Goal: Complete application form

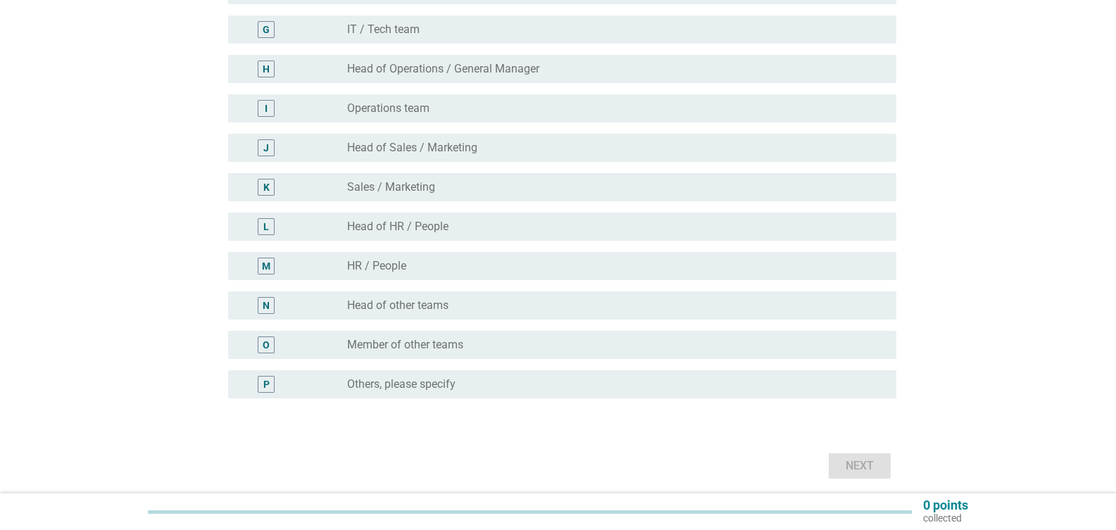
scroll to position [396, 0]
click at [370, 338] on label "Member of other teams" at bounding box center [405, 344] width 116 height 14
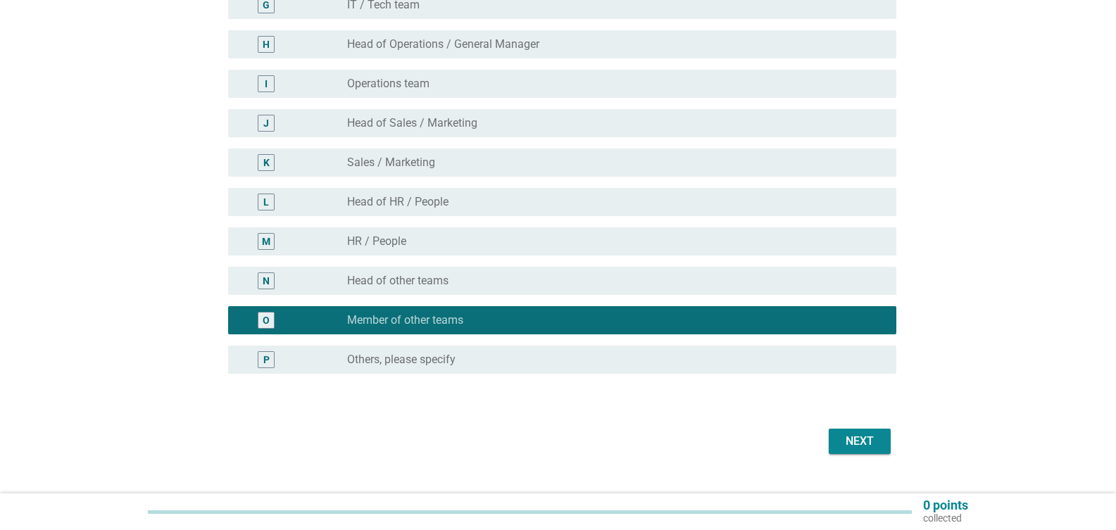
scroll to position [420, 0]
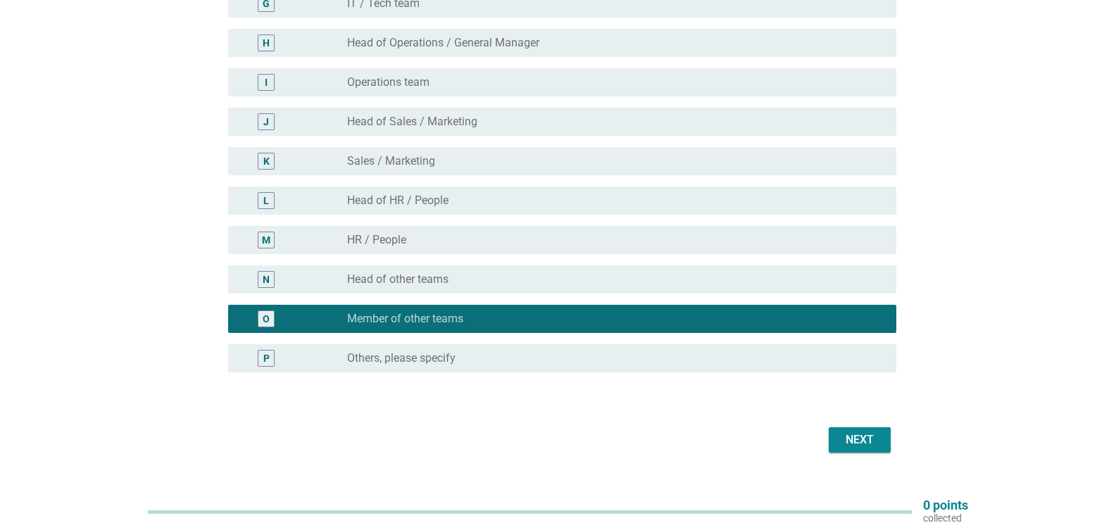
click at [378, 364] on label "Others, please specify" at bounding box center [401, 358] width 108 height 14
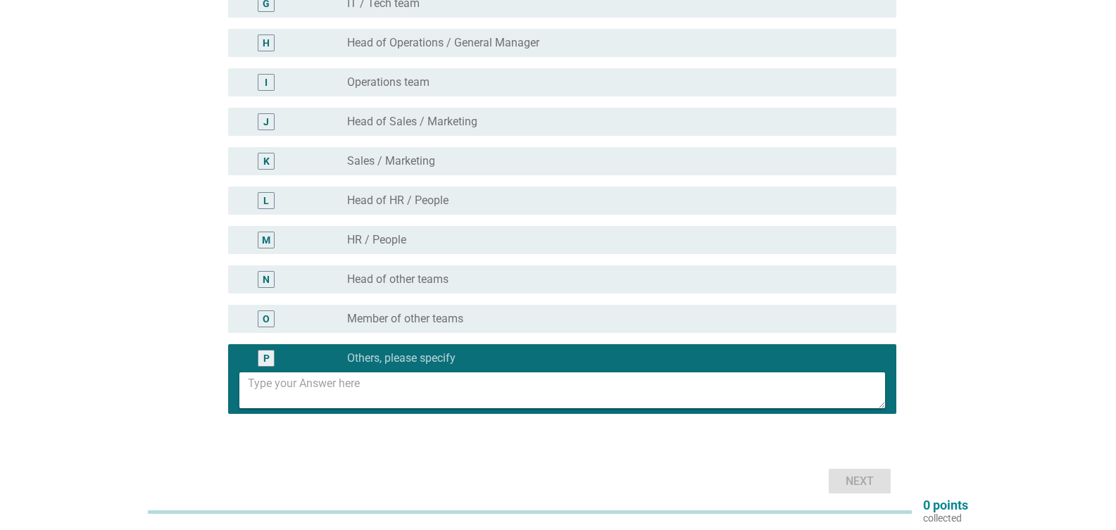
click at [403, 391] on textarea at bounding box center [566, 390] width 637 height 36
type textarea "Clerk"
click at [841, 482] on div "Next" at bounding box center [859, 481] width 39 height 17
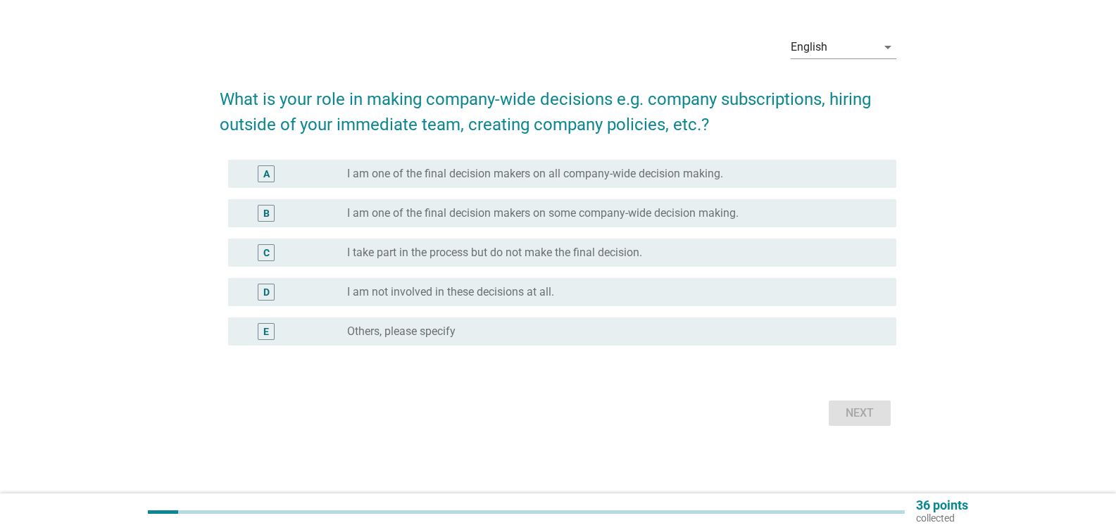
scroll to position [0, 0]
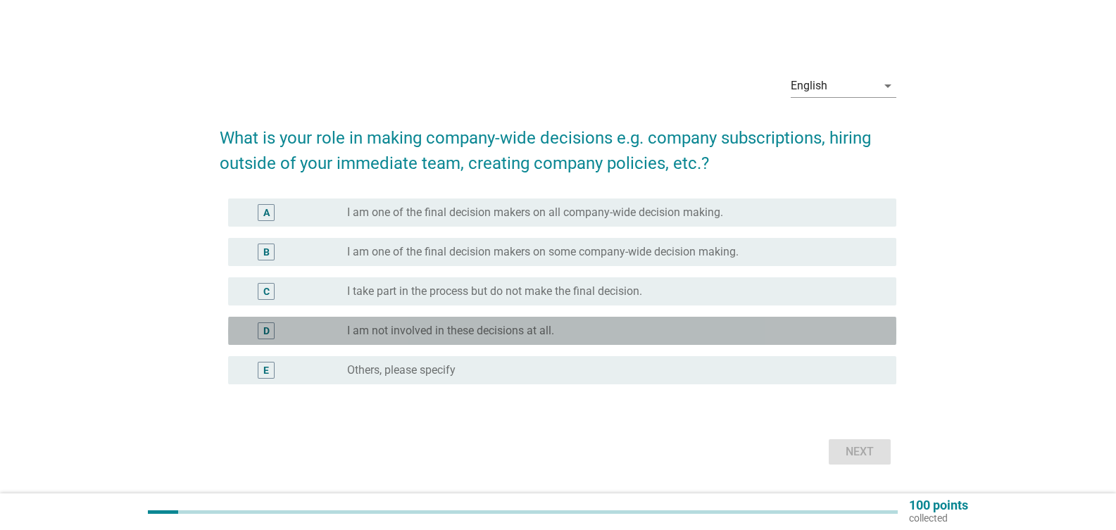
click at [479, 332] on label "I am not involved in these decisions at all." at bounding box center [450, 331] width 207 height 14
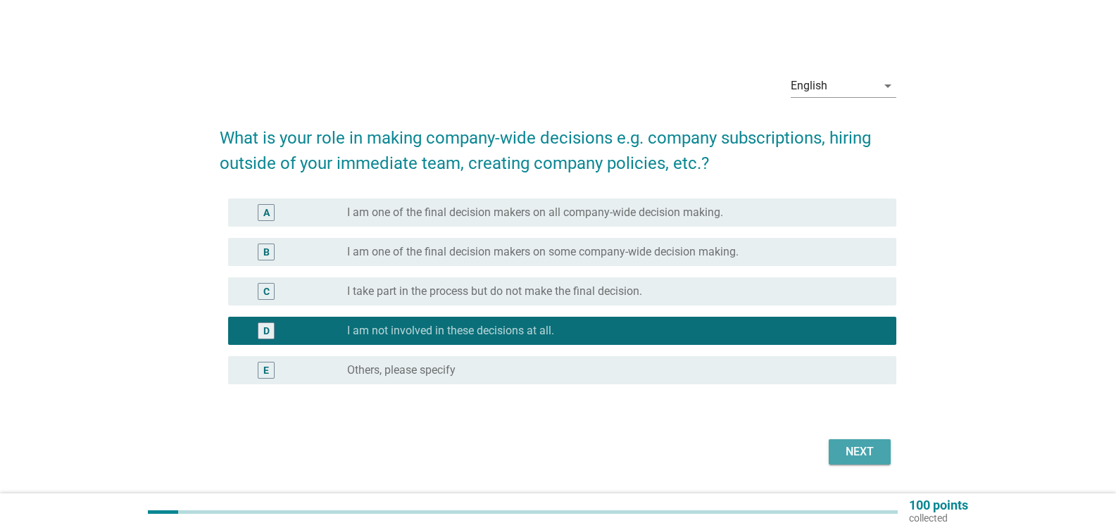
click at [831, 451] on button "Next" at bounding box center [860, 451] width 62 height 25
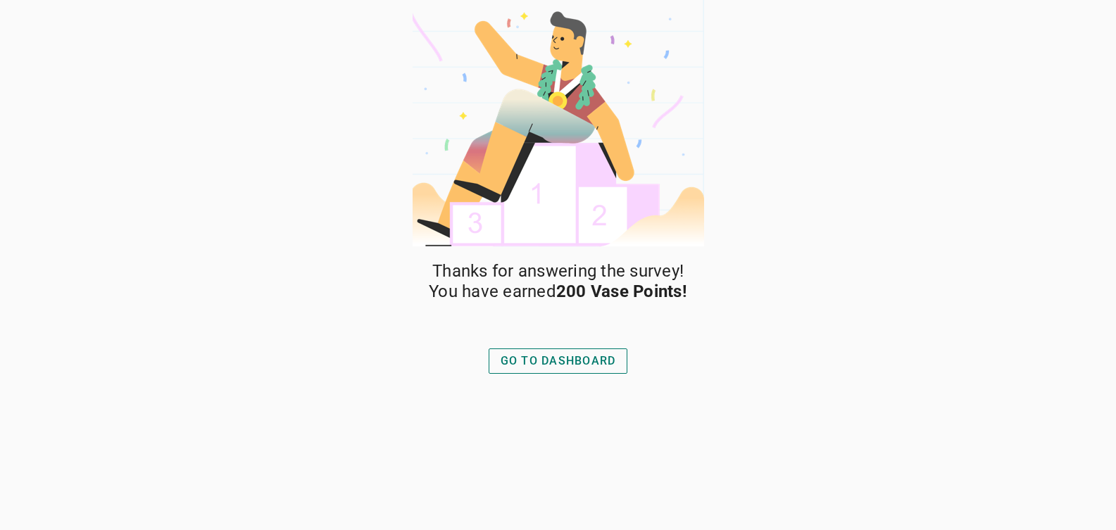
click at [537, 365] on div "GO TO DASHBOARD" at bounding box center [558, 361] width 115 height 17
